Goal: Task Accomplishment & Management: Use online tool/utility

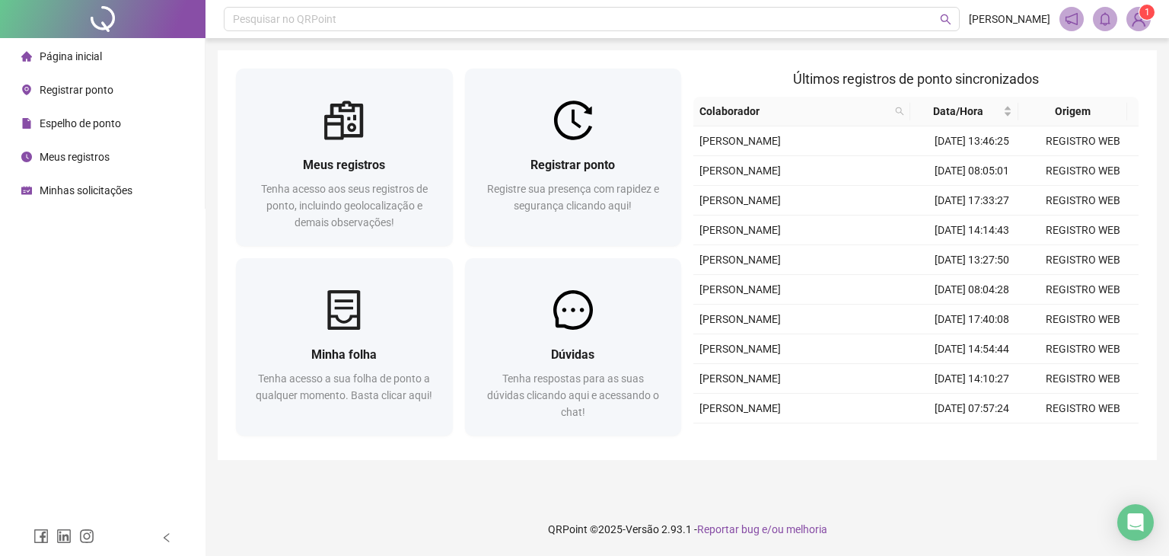
click at [567, 56] on div "Meus registros Tenha acesso aos seus registros de ponto, incluindo geolocalizaç…" at bounding box center [687, 254] width 939 height 409
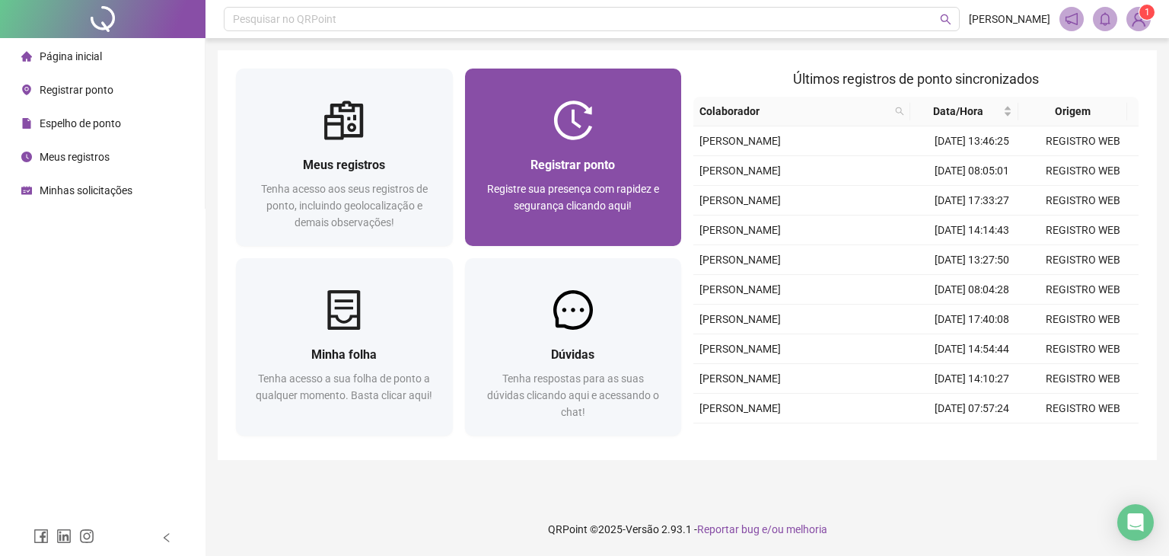
click at [566, 97] on div "Registrar ponto Registre sua presença com rapidez e segurança clicando aqui!" at bounding box center [573, 156] width 217 height 177
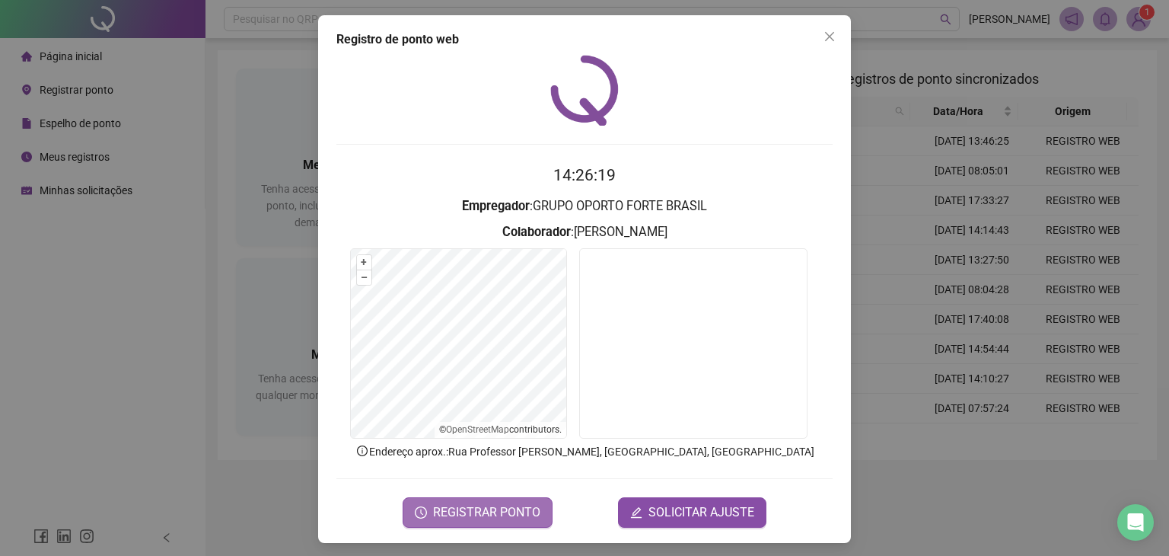
click at [518, 512] on span "REGISTRAR PONTO" at bounding box center [486, 512] width 107 height 18
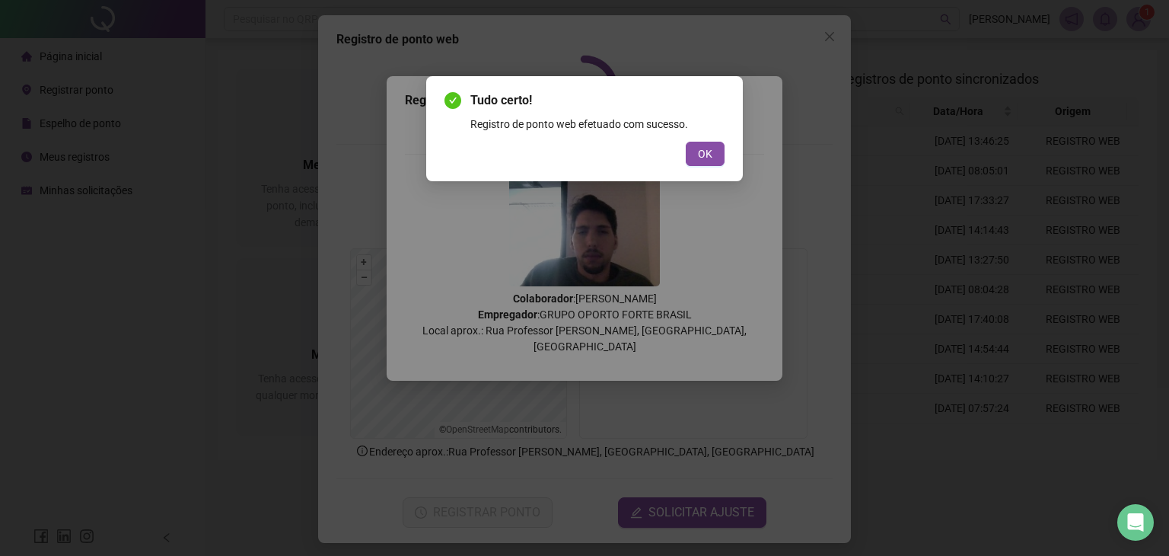
click at [702, 137] on div "Tudo certo! Registro de ponto web efetuado com sucesso. OK" at bounding box center [584, 128] width 280 height 75
click at [699, 152] on span "OK" at bounding box center [705, 153] width 14 height 17
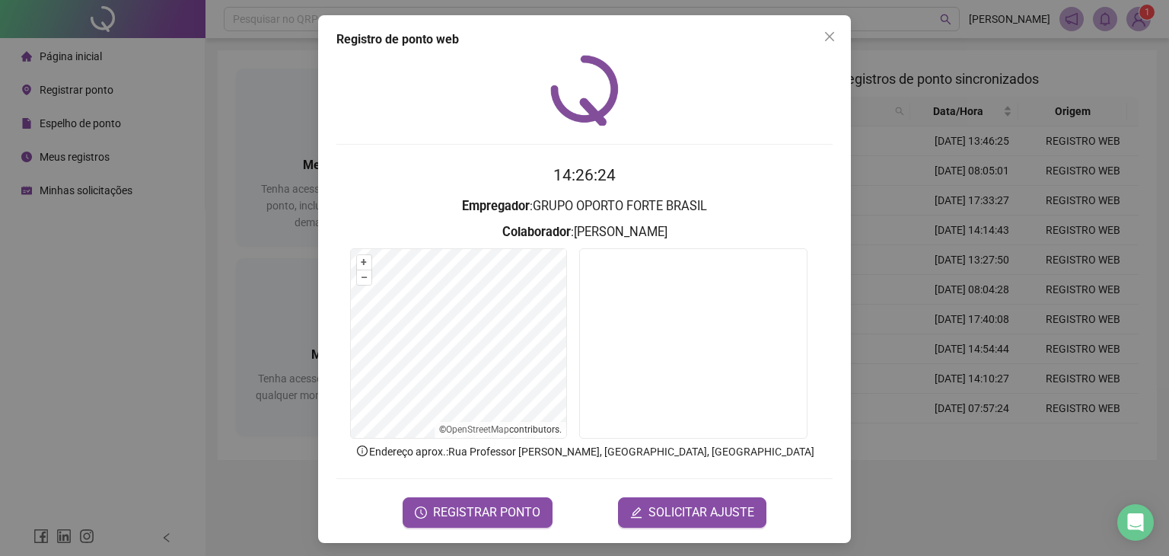
click at [368, 238] on h3 "Colaborador : [PERSON_NAME]" at bounding box center [584, 232] width 496 height 20
click at [399, 107] on div at bounding box center [584, 90] width 496 height 71
click at [411, 79] on div at bounding box center [584, 90] width 496 height 71
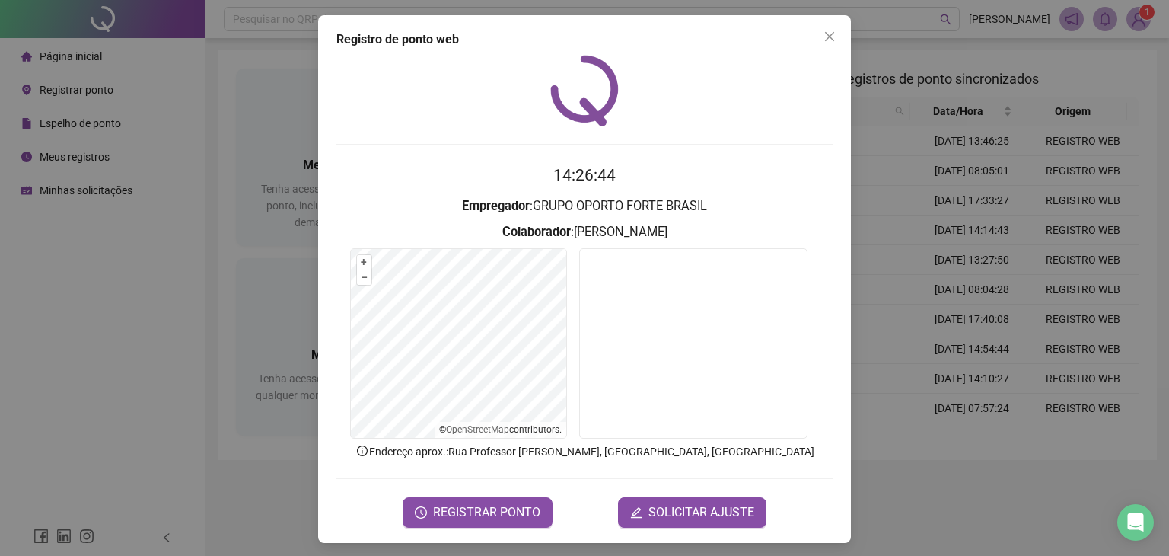
click at [411, 79] on div at bounding box center [584, 90] width 496 height 71
click at [216, 161] on div "Registro de ponto web 14:26:47 Empregador : GRUPO OPORTO FORTE BRASIL Colaborad…" at bounding box center [584, 278] width 1169 height 556
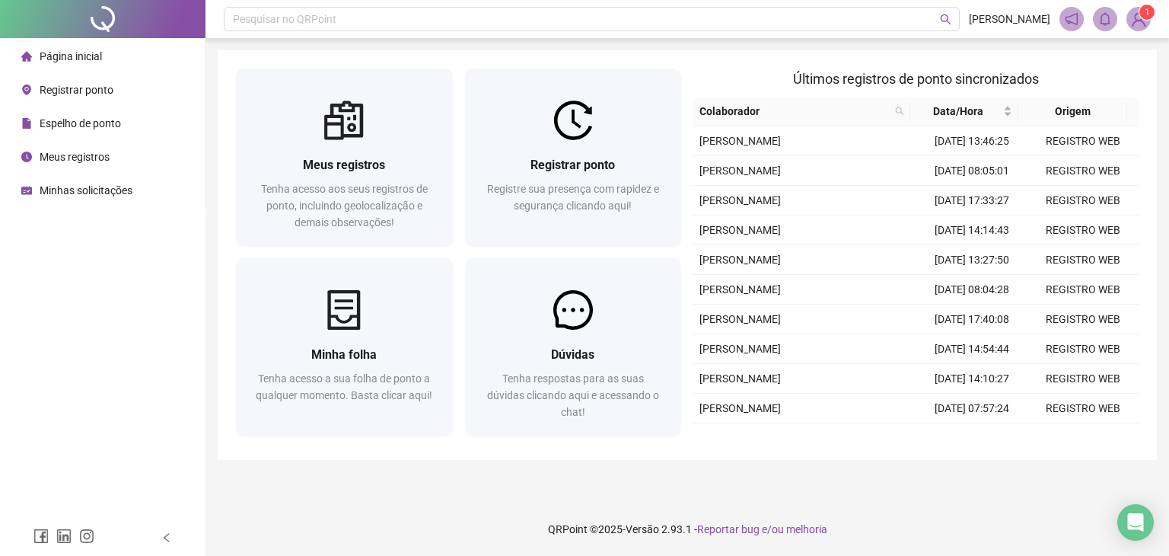
click at [94, 142] on div "Meus registros" at bounding box center [65, 157] width 88 height 30
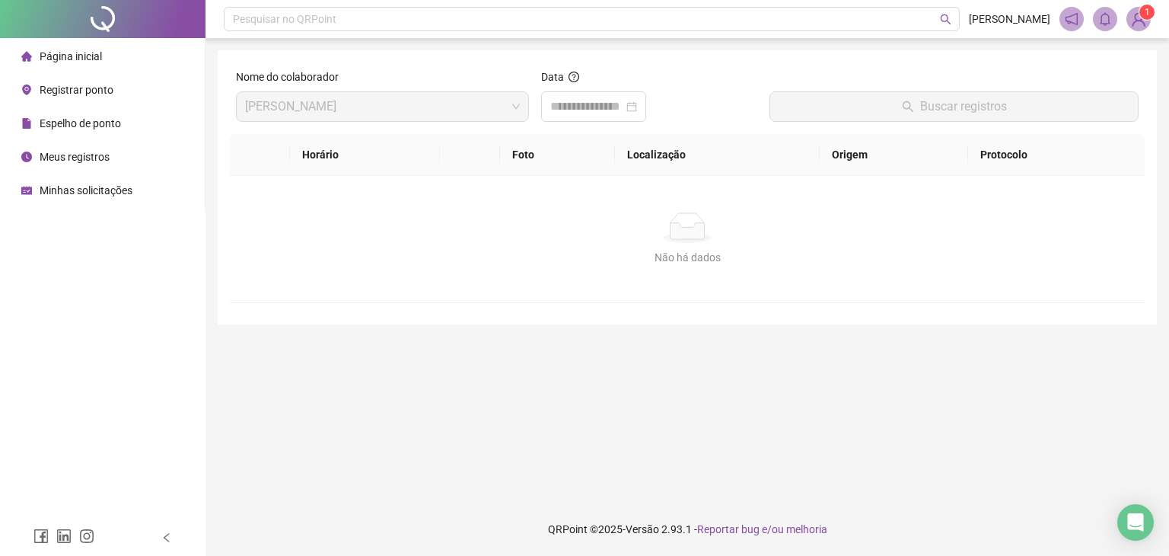
click at [75, 41] on div "Página inicial" at bounding box center [61, 56] width 81 height 30
